Goal: Use online tool/utility: Utilize a website feature to perform a specific function

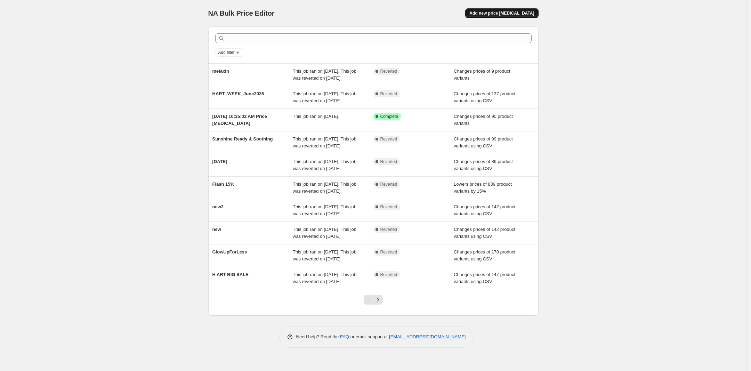
click at [502, 10] on button "Add new price [MEDICAL_DATA]" at bounding box center [501, 13] width 73 height 10
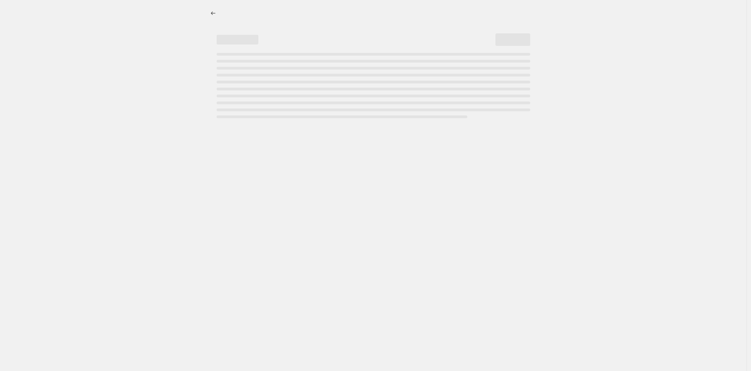
select select "percentage"
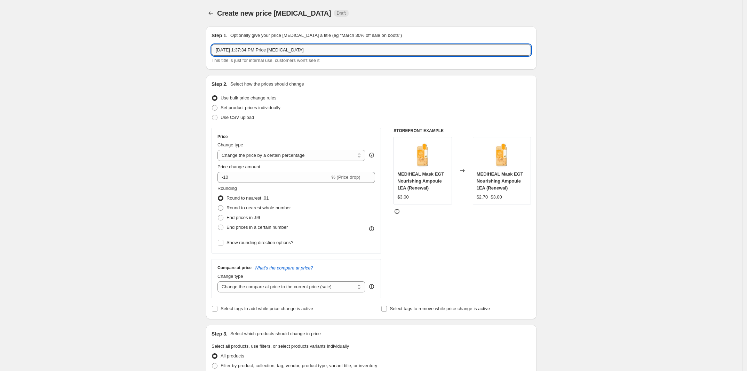
click at [308, 51] on input "[DATE] 1:37:34 PM Price [MEDICAL_DATA]" at bounding box center [370, 50] width 319 height 11
click at [151, 58] on div "Create new price [MEDICAL_DATA]. This page is ready Create new price [MEDICAL_D…" at bounding box center [371, 350] width 742 height 700
